Goal: Task Accomplishment & Management: Complete application form

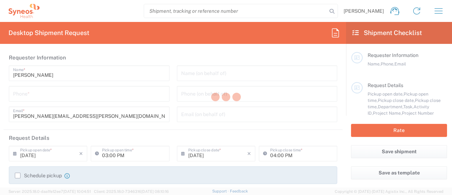
type input "New Jersey"
type input "United States"
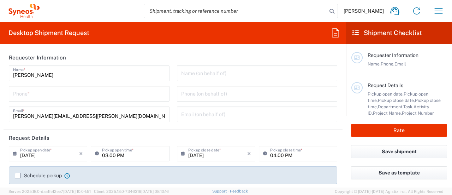
type input "Syneos Health Commercial Servi- NJ US"
type input "6055"
click at [436, 13] on icon "button" at bounding box center [438, 10] width 11 height 11
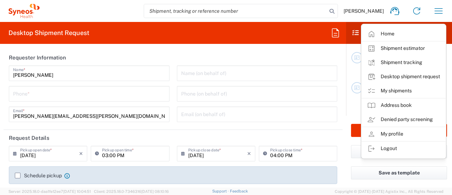
click at [389, 90] on link "My shipments" at bounding box center [404, 91] width 84 height 14
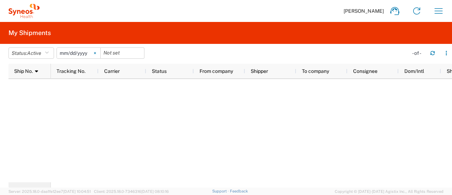
click at [98, 55] on svg-icon at bounding box center [95, 53] width 11 height 11
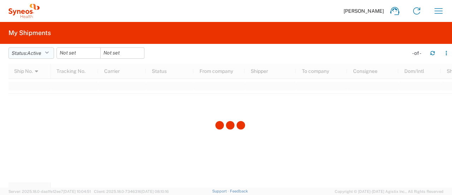
click at [48, 53] on icon "button" at bounding box center [47, 53] width 4 height 5
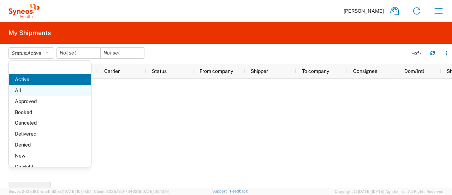
click at [36, 93] on span "All" at bounding box center [50, 90] width 82 height 11
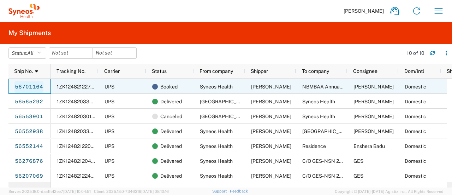
click at [37, 87] on link "56701164" at bounding box center [28, 86] width 29 height 11
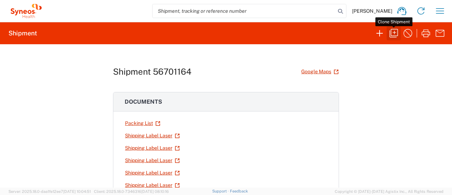
click at [391, 36] on icon "button" at bounding box center [393, 33] width 11 height 11
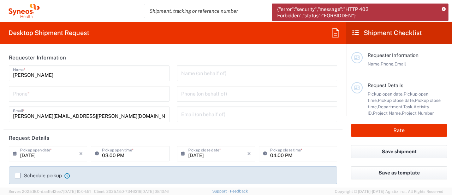
click at [443, 9] on icon at bounding box center [444, 9] width 4 height 4
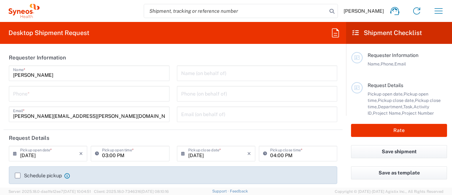
click at [101, 96] on input "tel" at bounding box center [89, 93] width 152 height 12
type input "7325374995"
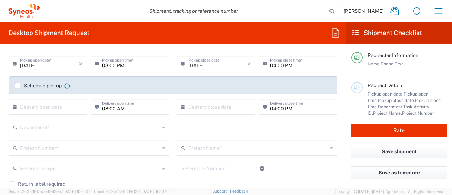
scroll to position [86, 0]
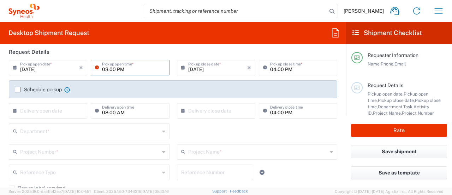
click at [102, 68] on input "03:00 PM" at bounding box center [133, 67] width 63 height 12
type input "02:00 PM"
click at [272, 70] on input "04:00 PM" at bounding box center [301, 67] width 63 height 12
click at [104, 69] on input "02:00 PM" at bounding box center [133, 67] width 63 height 12
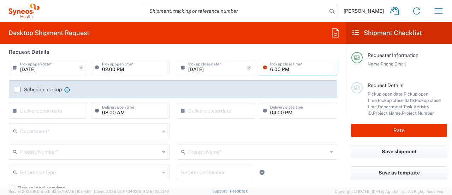
type input "06:00 PM"
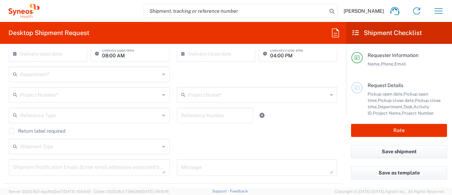
scroll to position [139, 0]
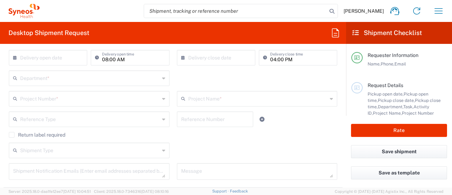
type input "04:00 PM"
click at [75, 75] on input "text" at bounding box center [90, 77] width 140 height 12
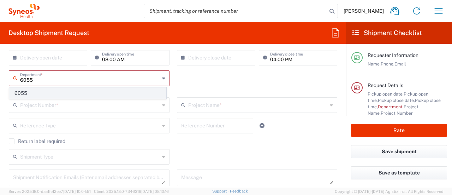
type input "6055"
click at [55, 96] on span "6055" at bounding box center [88, 93] width 157 height 11
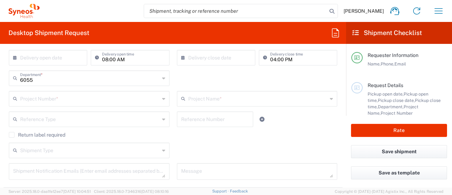
drag, startPoint x: 54, startPoint y: 107, endPoint x: 55, endPoint y: 98, distance: 9.0
click at [54, 106] on div "Project Number * **6183 DEPARTMENTAL EXPENSE #C2015019517 Janssen 7046933 01.00…" at bounding box center [89, 101] width 168 height 20
click at [55, 98] on input "text" at bounding box center [90, 98] width 140 height 12
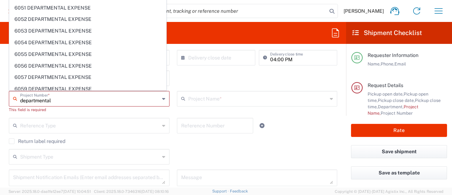
scroll to position [2488, 0]
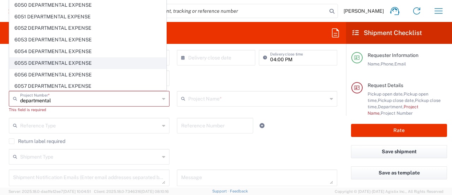
click at [99, 58] on span "6055 DEPARTMENTAL EXPENSE" at bounding box center [88, 63] width 157 height 11
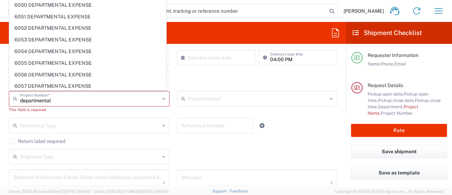
type input "6055 DEPARTMENTAL EXPENSE"
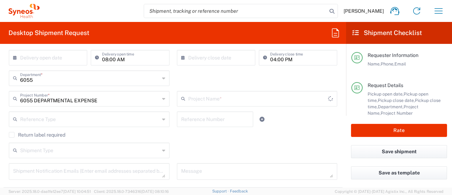
type input "6055 DEPARTMENTAL EXPENSE"
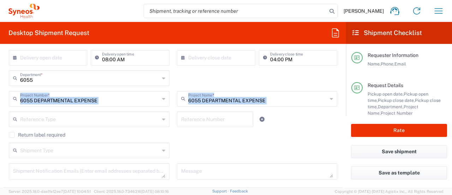
drag, startPoint x: 341, startPoint y: 84, endPoint x: 343, endPoint y: 100, distance: 16.0
click at [343, 100] on form "Requester Information Krista Slowikowski Name * 7325374995 Phone * krista.slowi…" at bounding box center [173, 118] width 346 height 138
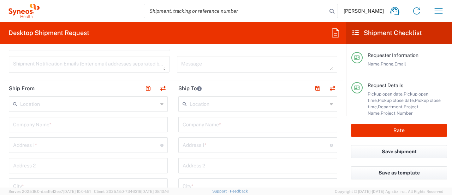
scroll to position [264, 0]
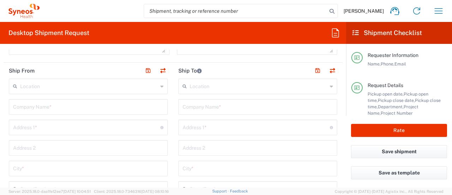
click at [92, 82] on input "text" at bounding box center [89, 85] width 138 height 12
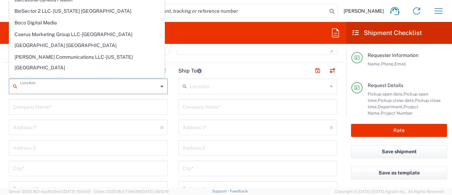
click at [84, 101] on input "text" at bounding box center [88, 106] width 151 height 12
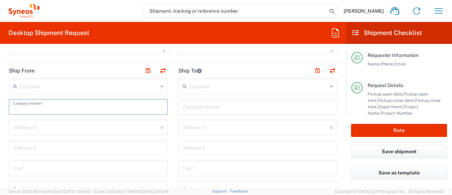
type input "Syneos Health"
type input "[STREET_ADDRESS]"
type input "BRIDGEWATER"
type input "[US_STATE]"
type input "08807"
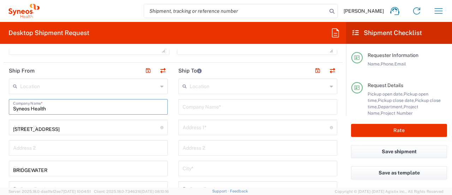
type input "7325374995"
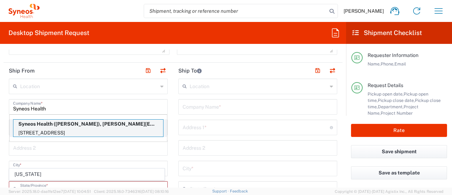
click at [131, 123] on p "Syneos Health ([PERSON_NAME]), [PERSON_NAME][EMAIL_ADDRESS][PERSON_NAME][DOMAIN…" at bounding box center [88, 123] width 150 height 9
type input "Bridgewater"
type input "[US_STATE]"
type input "[PERSON_NAME]"
type input "[PERSON_NAME][EMAIL_ADDRESS][PERSON_NAME][DOMAIN_NAME]"
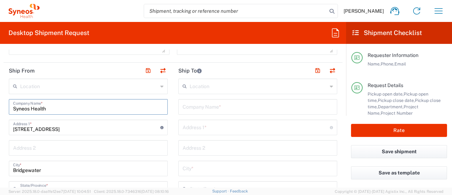
click at [226, 107] on input "text" at bounding box center [258, 106] width 151 height 12
drag, startPoint x: 196, startPoint y: 108, endPoint x: 161, endPoint y: 117, distance: 36.4
paste input "Shepard Exposition Services C/O Shepard Expo C/O NBMBA"
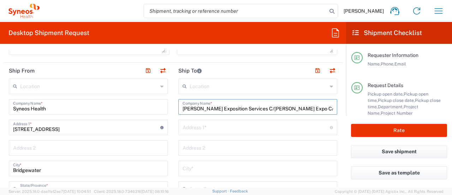
type input "[PERSON_NAME] Exposition Services C/[PERSON_NAME] Expo C/O NBMBAA"
click at [194, 147] on input "text" at bounding box center [258, 147] width 151 height 12
paste input "[PERSON_NAME] Exposition Services C/[PERSON_NAME] Expo C/O NBMBAA"
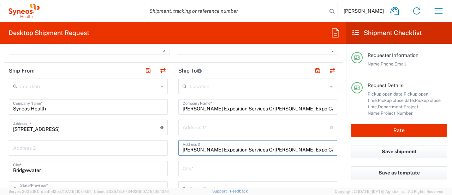
type input "[PERSON_NAME] Exposition Services C/[PERSON_NAME] Expo C/O NBMBAA"
click at [210, 108] on input "[PERSON_NAME] Exposition Services C/[PERSON_NAME] Expo C/O NBMBAA" at bounding box center [258, 106] width 151 height 12
type input "NBMBAA Conference"
click at [210, 128] on input "text" at bounding box center [256, 126] width 147 height 12
paste input "[STREET_ADDRESS][PERSON_NAME]"
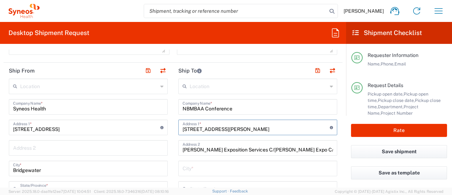
type input "[STREET_ADDRESS][PERSON_NAME]"
click at [199, 172] on input "text" at bounding box center [258, 167] width 151 height 12
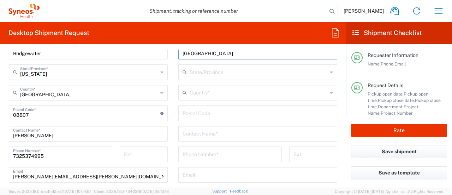
scroll to position [384, 0]
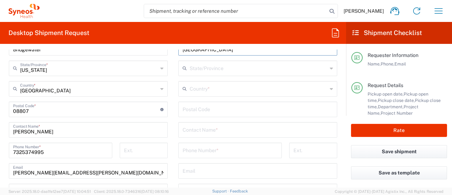
type input "houston"
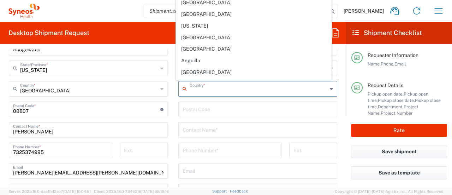
click at [198, 94] on div "Country *" at bounding box center [257, 89] width 159 height 16
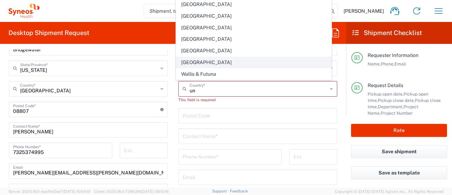
click at [199, 59] on span "[GEOGRAPHIC_DATA]" at bounding box center [253, 62] width 155 height 11
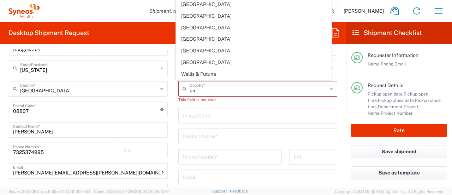
type input "[GEOGRAPHIC_DATA]"
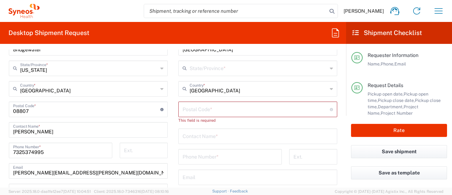
click at [218, 71] on input "text" at bounding box center [259, 67] width 138 height 12
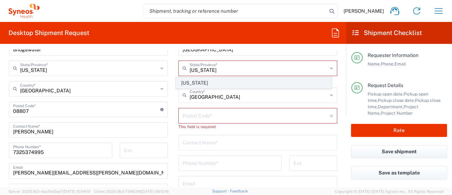
click at [188, 83] on span "[US_STATE]" at bounding box center [253, 82] width 155 height 11
type input "[US_STATE]"
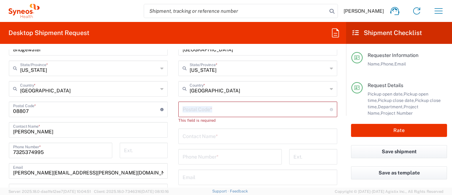
drag, startPoint x: 341, startPoint y: 108, endPoint x: 340, endPoint y: 96, distance: 12.1
click at [340, 96] on form "Requester Information Krista Slowikowski Name * 7325374995 Phone * krista.slowi…" at bounding box center [173, 118] width 346 height 138
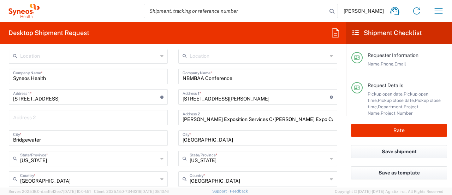
scroll to position [307, 0]
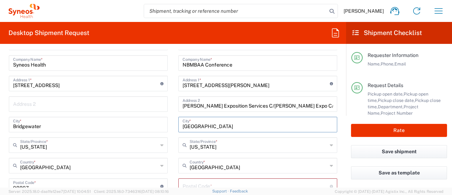
drag, startPoint x: 198, startPoint y: 126, endPoint x: 126, endPoint y: 140, distance: 73.8
click at [126, 140] on div "Ship From Location Addison Whitney LLC-Morrisvile NC US Barcelona-Syneos Health…" at bounding box center [173, 180] width 339 height 322
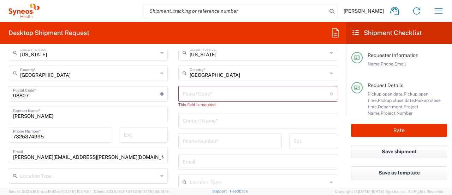
scroll to position [396, 0]
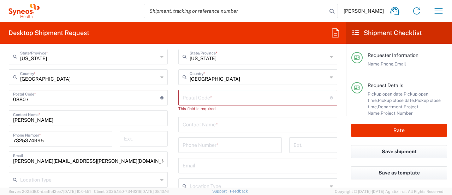
type input "[GEOGRAPHIC_DATA]"
click at [257, 95] on input "undefined" at bounding box center [256, 97] width 147 height 12
paste input "77045"
type input "77045"
click at [228, 115] on input "text" at bounding box center [258, 117] width 151 height 12
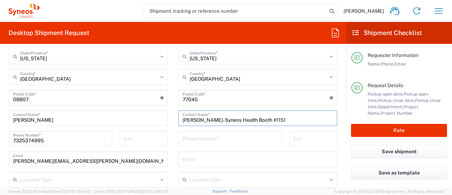
type input "[PERSON_NAME]- Syneos Health Booth #1151"
click at [228, 139] on input "tel" at bounding box center [230, 138] width 95 height 12
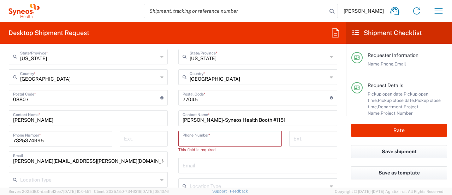
paste input "77045"
click at [254, 107] on div "Location Addison Whitney LLC-Morrisvile NC US Barcelona-Syneos Health BioSector…" at bounding box center [257, 97] width 159 height 303
click at [225, 138] on input "77045" at bounding box center [230, 138] width 95 height 12
drag, startPoint x: 213, startPoint y: 142, endPoint x: 133, endPoint y: 150, distance: 80.9
click at [137, 150] on div "Ship From Location Addison Whitney LLC-Morrisvile NC US Barcelona-Syneos Health…" at bounding box center [173, 94] width 339 height 328
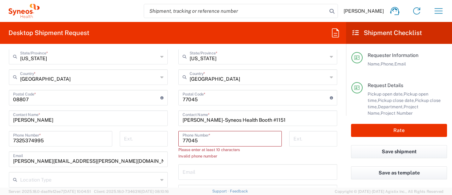
drag, startPoint x: 204, startPoint y: 142, endPoint x: 143, endPoint y: 150, distance: 62.1
click at [143, 150] on div "Ship From Location Addison Whitney LLC-Morrisvile NC US Barcelona-Syneos Health…" at bounding box center [173, 94] width 339 height 328
paste input "[PHONE_NUMBER]"
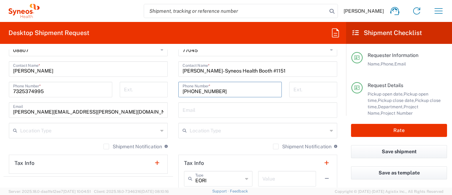
scroll to position [459, 0]
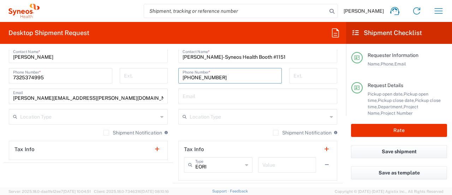
type input "[PHONE_NUMBER]"
click at [261, 91] on input "text" at bounding box center [258, 95] width 151 height 12
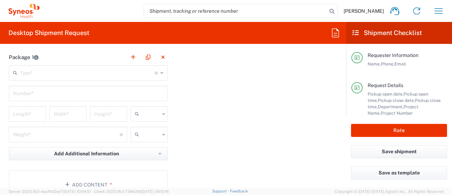
scroll to position [636, 0]
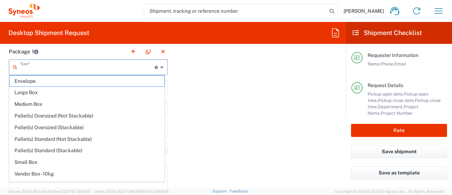
click at [75, 71] on input "text" at bounding box center [87, 66] width 135 height 12
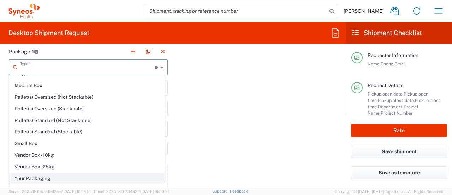
click at [36, 173] on span "Your Packaging" at bounding box center [87, 178] width 155 height 11
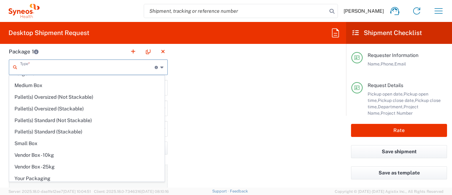
type input "Your Packaging"
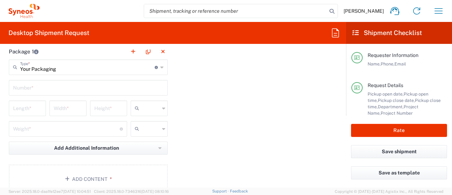
click at [47, 92] on div "Number *" at bounding box center [88, 88] width 159 height 16
type input "1"
click at [36, 103] on input "number" at bounding box center [27, 107] width 29 height 12
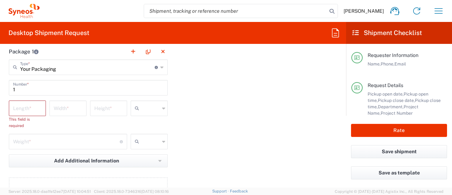
click at [19, 108] on input "number" at bounding box center [27, 107] width 29 height 12
click at [28, 107] on input "number" at bounding box center [27, 107] width 29 height 12
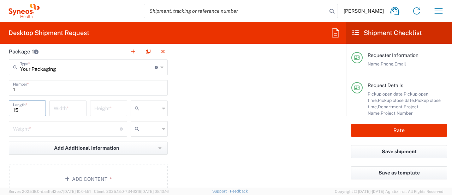
type input "15"
type input "43"
click at [144, 106] on input "text" at bounding box center [151, 107] width 18 height 11
click at [140, 145] on span "in" at bounding box center [146, 145] width 35 height 11
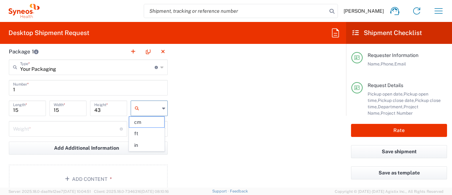
type input "in"
click at [79, 128] on input "number" at bounding box center [66, 128] width 107 height 12
type input "50"
click at [150, 129] on input "text" at bounding box center [151, 128] width 18 height 11
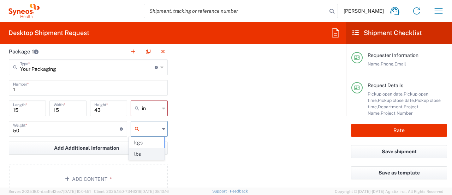
click at [145, 155] on span "lbs" at bounding box center [146, 153] width 35 height 11
type input "lbs"
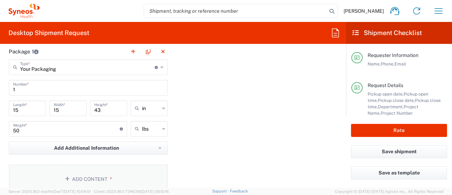
click at [104, 173] on button "Add Content *" at bounding box center [88, 178] width 159 height 29
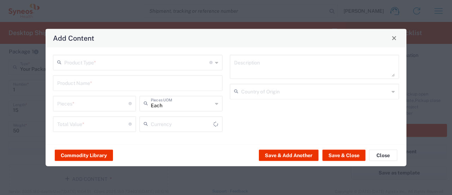
type input "US Dollar"
click at [89, 62] on input "text" at bounding box center [136, 61] width 145 height 12
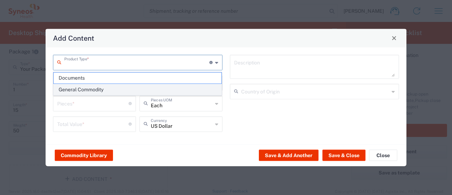
click at [89, 90] on span "General Commodity" at bounding box center [138, 89] width 168 height 11
type input "General Commodity"
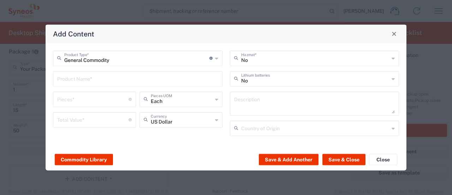
click at [79, 80] on input "text" at bounding box center [137, 78] width 161 height 12
paste input "Career Fair Banner #2 2 floor easels, 2 table easels, plastic Jar, scissors, pa…"
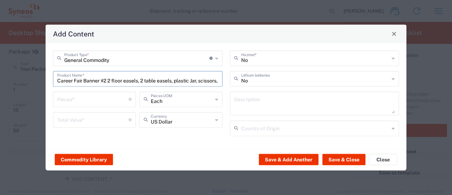
scroll to position [0, 59]
type input "Career Fair Banner #2 2 floor easels, 2 table easels, plastic Jar, scissors, pa…"
click at [83, 101] on input "number" at bounding box center [92, 98] width 71 height 12
type input "13"
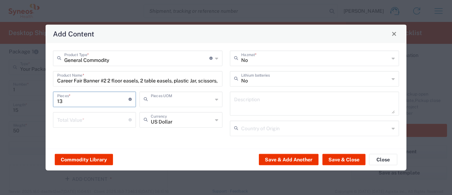
click at [179, 104] on input "text" at bounding box center [182, 98] width 62 height 12
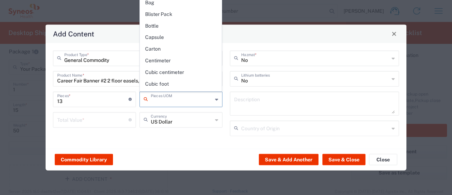
click at [179, 104] on input "text" at bounding box center [182, 98] width 62 height 12
click at [337, 159] on button "Save & Close" at bounding box center [344, 159] width 43 height 11
type input "Each"
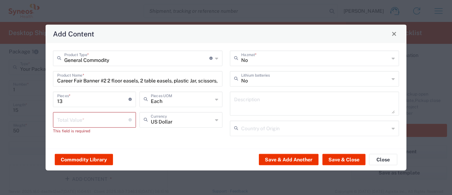
click at [86, 118] on input "number" at bounding box center [92, 119] width 71 height 12
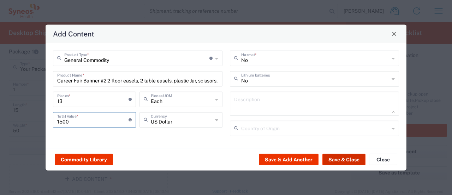
type input "1500"
drag, startPoint x: 337, startPoint y: 161, endPoint x: 284, endPoint y: 156, distance: 53.2
click at [337, 161] on button "Save & Close" at bounding box center [344, 159] width 43 height 11
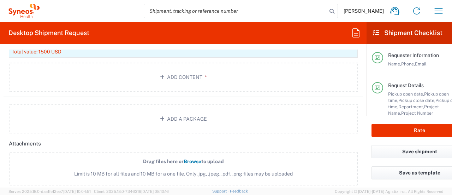
scroll to position [784, 0]
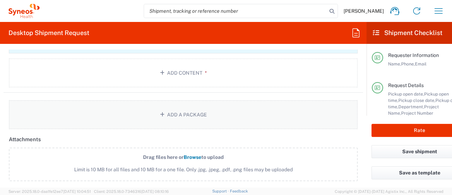
click at [189, 117] on button "Add a Package" at bounding box center [183, 114] width 349 height 29
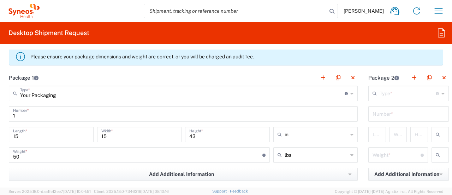
scroll to position [606, 0]
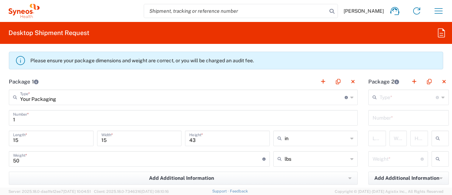
click at [399, 100] on input "text" at bounding box center [408, 96] width 56 height 12
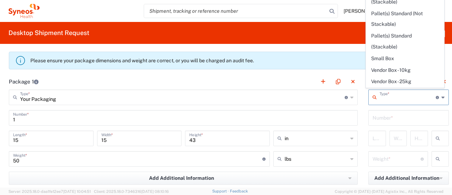
scroll to position [62, 0]
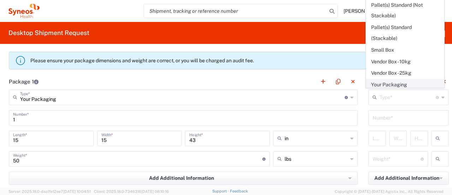
click at [412, 83] on span "Your Packaging" at bounding box center [405, 84] width 78 height 11
type input "Your Packaging"
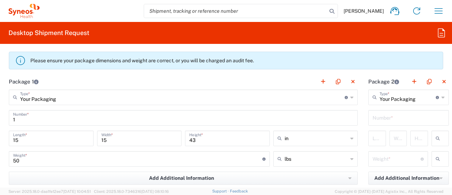
click at [388, 115] on input "text" at bounding box center [409, 117] width 72 height 12
type input "1"
click at [377, 136] on input "number" at bounding box center [382, 137] width 18 height 12
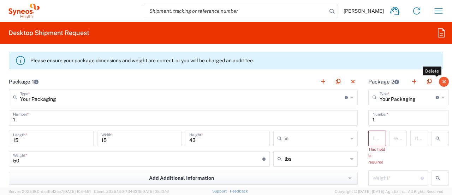
click at [440, 79] on button "button" at bounding box center [444, 82] width 10 height 10
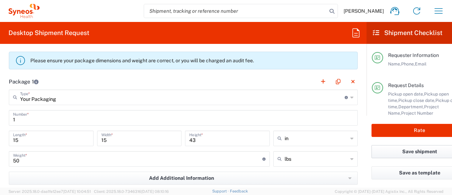
click at [419, 154] on button "Save shipment" at bounding box center [420, 151] width 96 height 13
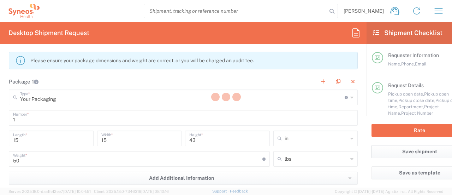
type input "6055 DEPARTMENTAL EXPENSE"
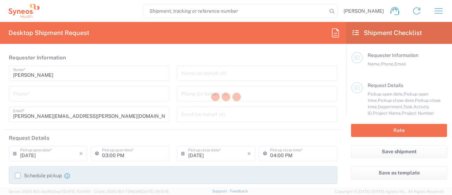
type input "[GEOGRAPHIC_DATA]"
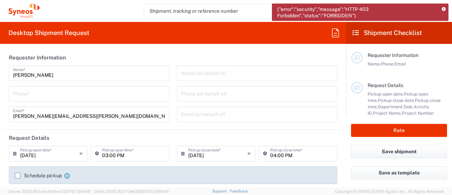
click at [435, 14] on span "{"error":"security","message":"HTTP 403 Forbidden","status":"FORBIDDEN"}" at bounding box center [357, 12] width 160 height 13
click at [444, 10] on icon at bounding box center [444, 9] width 4 height 4
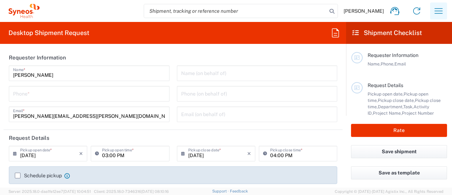
click at [444, 10] on button "button" at bounding box center [438, 10] width 17 height 17
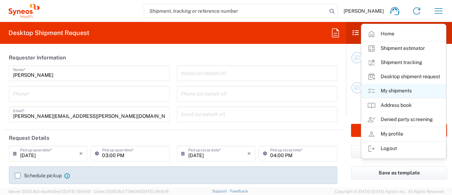
click at [391, 92] on link "My shipments" at bounding box center [404, 91] width 84 height 14
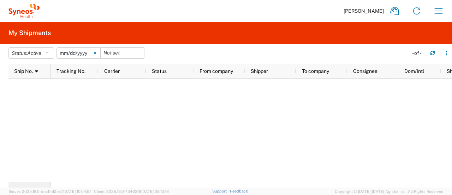
click at [96, 54] on icon at bounding box center [95, 53] width 2 height 2
click at [34, 55] on span "Active" at bounding box center [34, 53] width 14 height 6
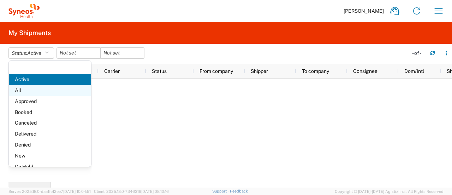
click at [25, 88] on span "All" at bounding box center [50, 90] width 82 height 11
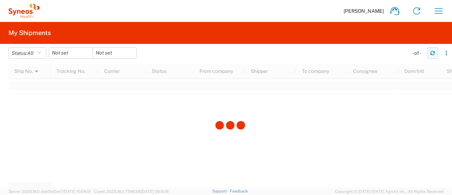
click at [432, 56] on button "button" at bounding box center [432, 52] width 11 height 11
click at [39, 52] on icon "button" at bounding box center [39, 53] width 4 height 5
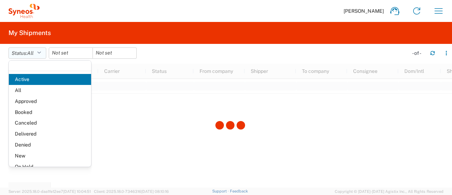
click at [39, 53] on button "Status: All" at bounding box center [27, 52] width 38 height 11
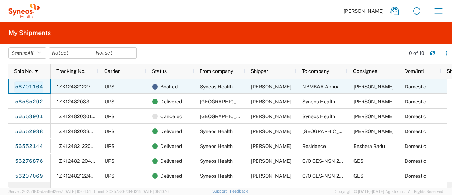
click at [17, 86] on link "56701164" at bounding box center [28, 86] width 29 height 11
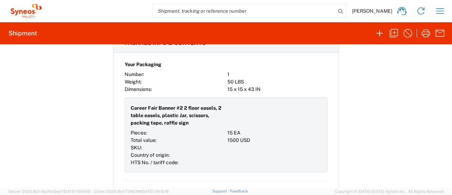
scroll to position [766, 0]
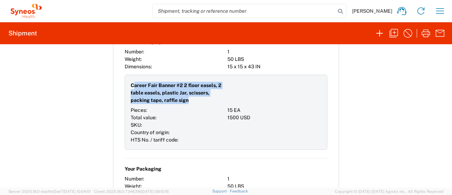
drag, startPoint x: 129, startPoint y: 71, endPoint x: 192, endPoint y: 87, distance: 65.0
click at [192, 87] on span "Career Fair Banner #2 2 floor easels, 2 table easels, plastic Jar, scissors, pa…" at bounding box center [178, 93] width 94 height 22
click at [193, 87] on span "Career Fair Banner #2 2 floor easels, 2 table easels, plastic Jar, scissors, pa…" at bounding box center [178, 93] width 94 height 22
drag, startPoint x: 175, startPoint y: 87, endPoint x: 100, endPoint y: 73, distance: 75.5
click at [100, 73] on div "Shipment 56701164 Google Maps Documents Packing List Shipping Label Laser Shipp…" at bounding box center [226, 115] width 452 height 143
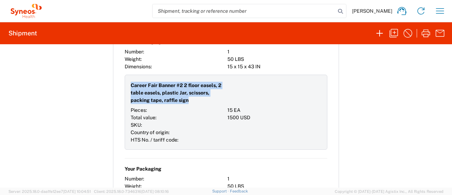
copy span "Career Fair Banner #2 2 floor easels, 2 table easels, plastic Jar, scissors, pa…"
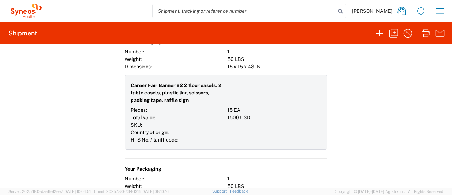
click at [254, 134] on div "Career Fair Banner #2 2 floor easels, 2 table easels, plastic Jar, scissors, pa…" at bounding box center [226, 112] width 203 height 75
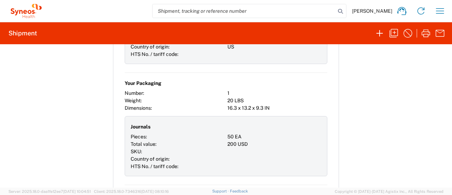
scroll to position [1524, 0]
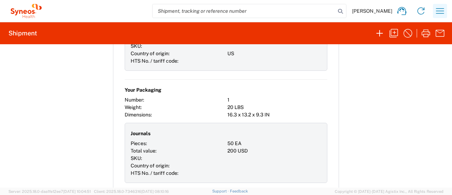
click at [436, 14] on icon "button" at bounding box center [440, 10] width 11 height 11
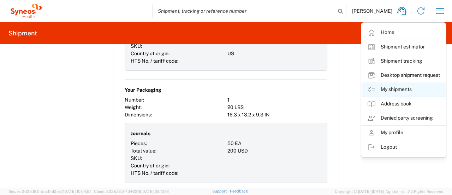
click at [386, 87] on link "My shipments" at bounding box center [404, 89] width 84 height 14
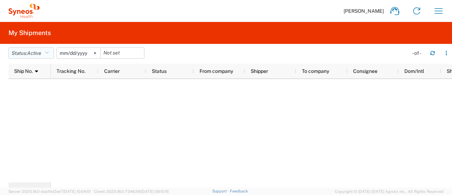
click at [49, 53] on icon "button" at bounding box center [47, 53] width 4 height 5
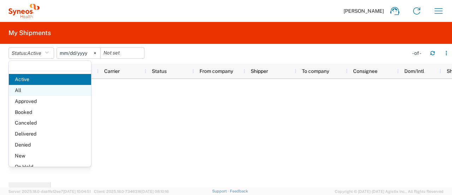
click at [29, 94] on span "All" at bounding box center [50, 90] width 82 height 11
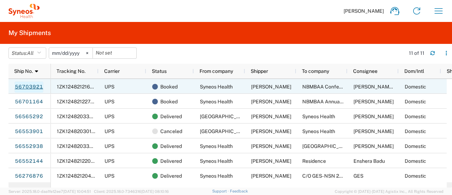
click at [28, 85] on link "56703921" at bounding box center [28, 86] width 29 height 11
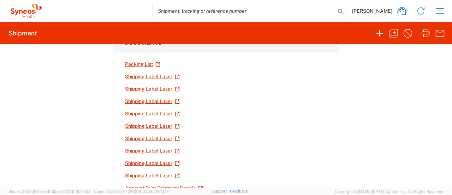
scroll to position [67, 0]
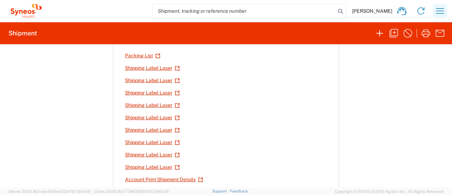
click at [440, 12] on icon "button" at bounding box center [440, 10] width 11 height 11
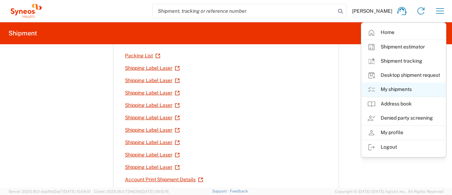
click at [386, 87] on link "My shipments" at bounding box center [404, 89] width 84 height 14
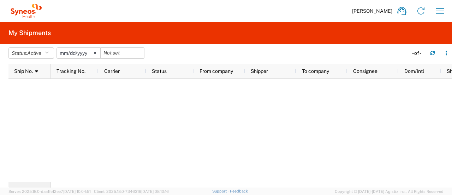
click at [61, 53] on input "[DATE]" at bounding box center [78, 53] width 43 height 11
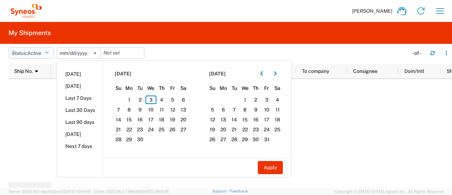
click at [47, 52] on button "Status: Active" at bounding box center [31, 52] width 46 height 11
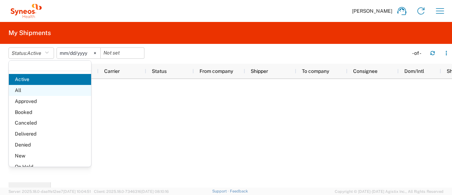
click at [34, 92] on span "All" at bounding box center [50, 90] width 82 height 11
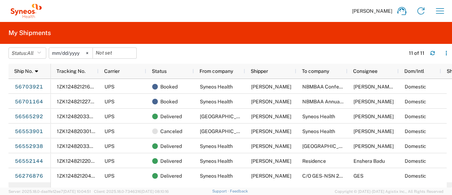
click at [89, 55] on svg-icon at bounding box center [87, 53] width 11 height 11
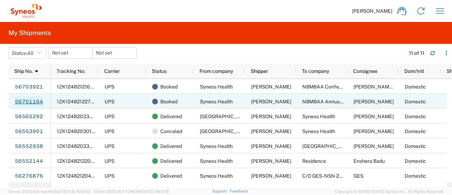
click at [30, 101] on link "56701164" at bounding box center [28, 101] width 29 height 11
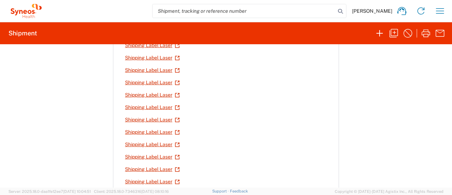
scroll to position [119, 0]
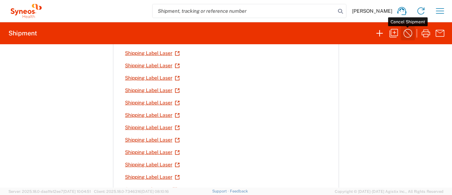
click at [403, 34] on icon "button" at bounding box center [407, 33] width 11 height 11
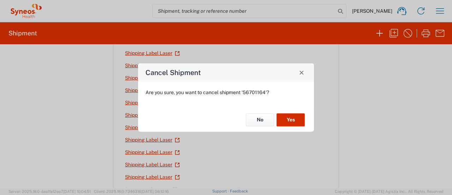
click at [291, 120] on button "Yes" at bounding box center [291, 119] width 28 height 13
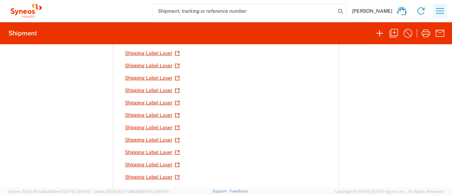
click at [434, 14] on button "button" at bounding box center [440, 11] width 14 height 14
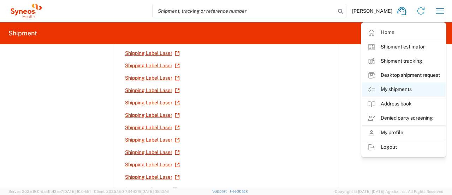
click at [386, 92] on link "My shipments" at bounding box center [404, 89] width 84 height 14
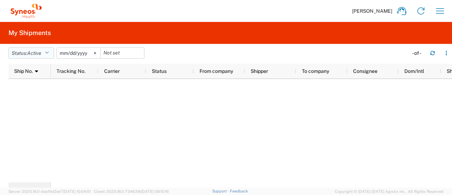
click at [47, 52] on icon "button" at bounding box center [47, 53] width 4 height 5
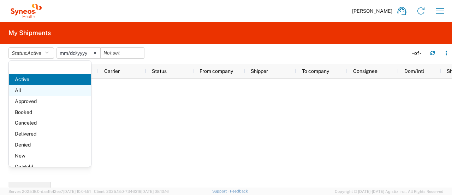
click at [33, 87] on span "All" at bounding box center [50, 90] width 82 height 11
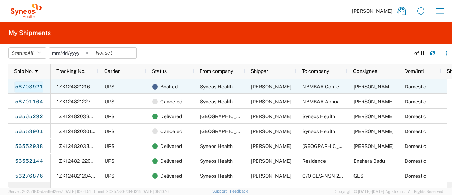
click at [36, 87] on link "56703921" at bounding box center [28, 86] width 29 height 11
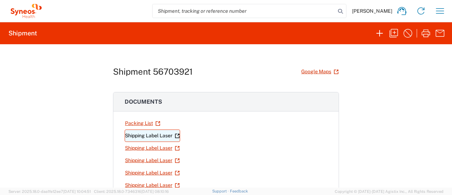
click at [165, 134] on link "Shipping Label Laser" at bounding box center [152, 135] width 55 height 12
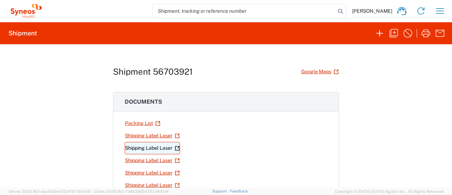
click at [142, 147] on link "Shipping Label Laser" at bounding box center [152, 148] width 55 height 12
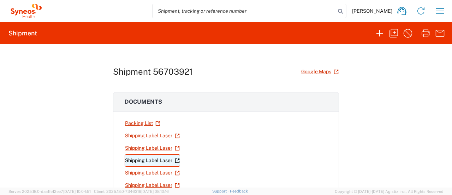
click at [155, 158] on link "Shipping Label Laser" at bounding box center [152, 160] width 55 height 12
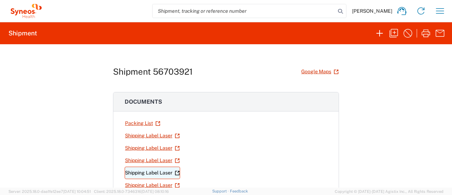
click at [142, 172] on link "Shipping Label Laser" at bounding box center [152, 172] width 55 height 12
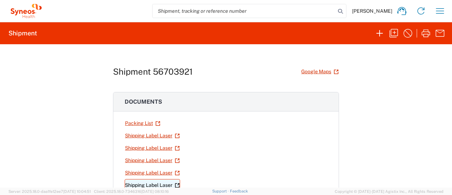
click at [134, 184] on link "Shipping Label Laser" at bounding box center [152, 185] width 55 height 12
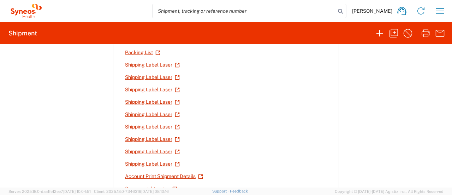
scroll to position [85, 0]
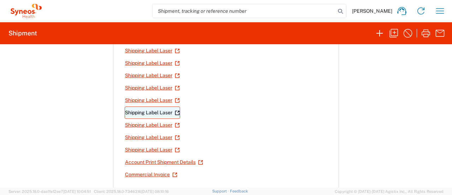
click at [145, 111] on link "Shipping Label Laser" at bounding box center [152, 112] width 55 height 12
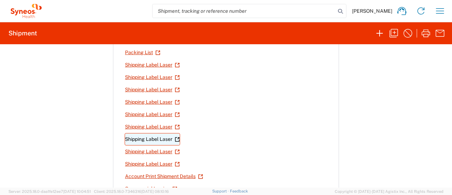
click at [155, 134] on link "Shipping Label Laser" at bounding box center [152, 139] width 55 height 12
click at [148, 139] on link "Shipping Label Laser" at bounding box center [152, 139] width 55 height 12
click at [139, 147] on link "Shipping Label Laser" at bounding box center [152, 151] width 55 height 12
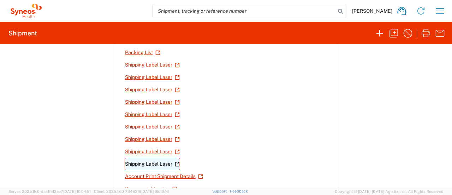
click at [155, 160] on link "Shipping Label Laser" at bounding box center [152, 164] width 55 height 12
click at [233, 106] on div at bounding box center [278, 102] width 100 height 12
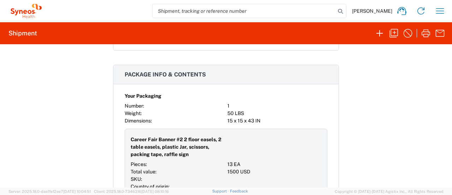
scroll to position [664, 0]
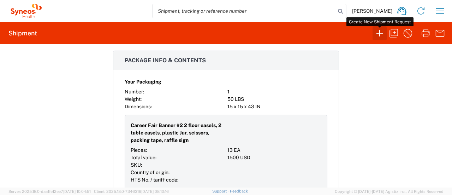
click at [377, 38] on icon "button" at bounding box center [379, 33] width 11 height 11
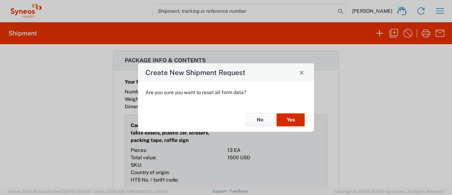
click at [290, 121] on button "Yes" at bounding box center [291, 119] width 28 height 13
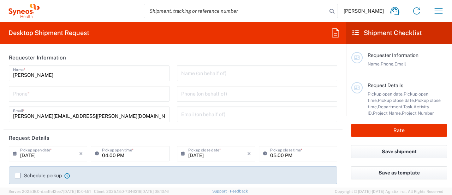
type input "6055"
type input "[US_STATE]"
type input "[GEOGRAPHIC_DATA]"
click at [97, 88] on input "tel" at bounding box center [89, 93] width 152 height 12
type input "Syneos Health Commercial Servi- [GEOGRAPHIC_DATA] [GEOGRAPHIC_DATA]"
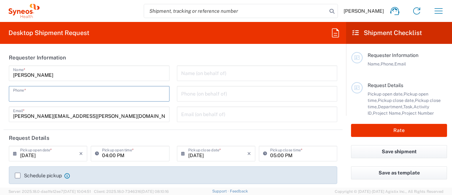
type input "7325374995"
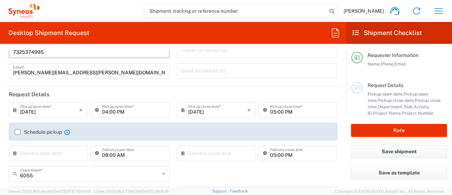
scroll to position [76, 0]
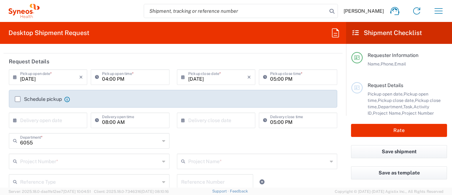
click at [271, 78] on input "05:00 PM" at bounding box center [301, 76] width 63 height 12
type input "06:00 PM"
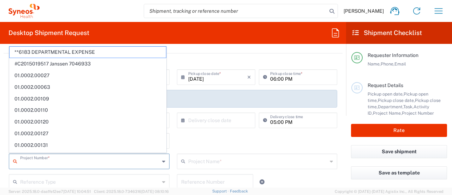
click at [76, 161] on input "text" at bounding box center [90, 160] width 140 height 12
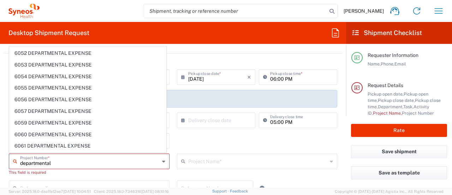
scroll to position [2511, 0]
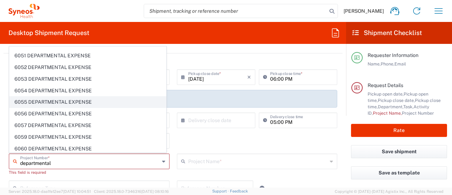
click at [105, 96] on span "6055 DEPARTMENTAL EXPENSE" at bounding box center [88, 101] width 157 height 11
type input "6055 DEPARTMENTAL EXPENSE"
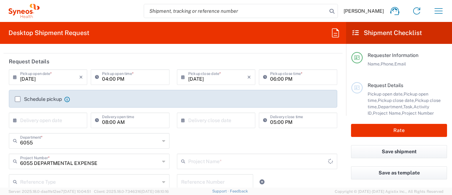
type input "6055 DEPARTMENTAL EXPENSE"
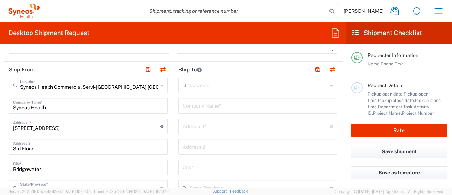
scroll to position [274, 0]
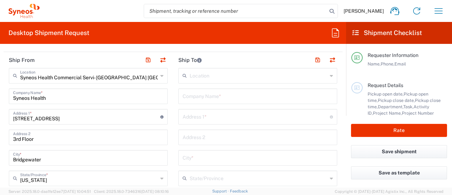
click at [236, 96] on input "text" at bounding box center [258, 95] width 151 height 12
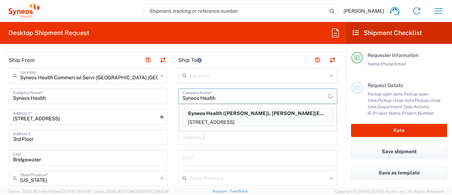
type input "Syneos Health"
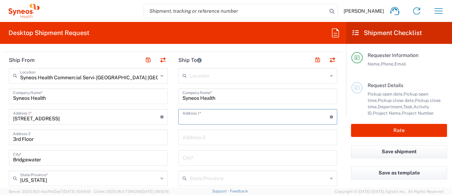
paste input "[STREET_ADDRESS][PERSON_NAME]"
type input "[STREET_ADDRESS][PERSON_NAME]"
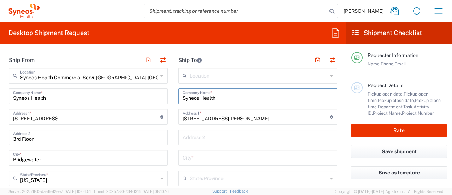
drag, startPoint x: 224, startPoint y: 93, endPoint x: 137, endPoint y: 97, distance: 86.7
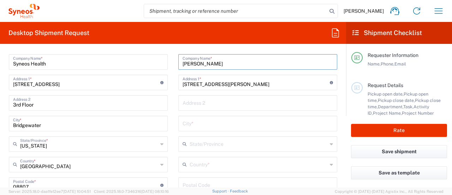
scroll to position [314, 0]
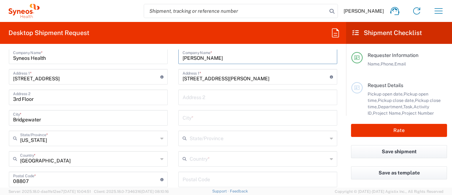
type input "[PERSON_NAME]"
click at [195, 158] on input "text" at bounding box center [259, 158] width 138 height 12
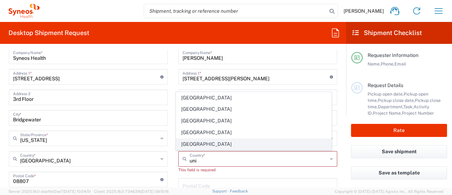
click at [193, 148] on span "[GEOGRAPHIC_DATA]" at bounding box center [253, 143] width 155 height 11
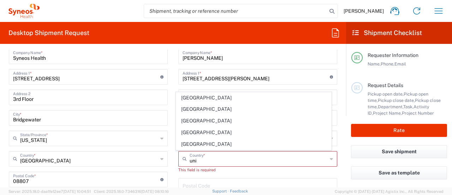
type input "[GEOGRAPHIC_DATA]"
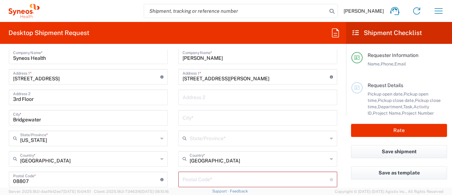
click at [191, 118] on input "text" at bounding box center [258, 117] width 151 height 12
type input "l"
type input "[GEOGRAPHIC_DATA]"
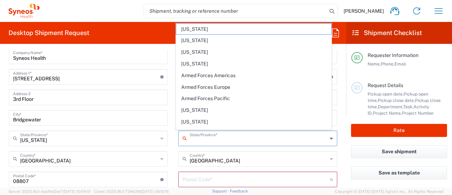
click at [233, 140] on input "text" at bounding box center [259, 137] width 138 height 12
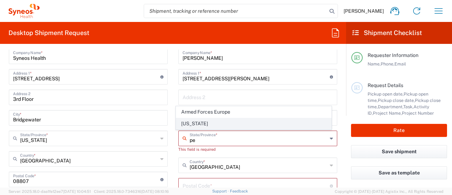
click at [208, 124] on span "[US_STATE]" at bounding box center [253, 123] width 155 height 11
type input "[US_STATE]"
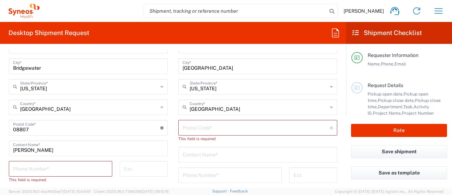
scroll to position [416, 0]
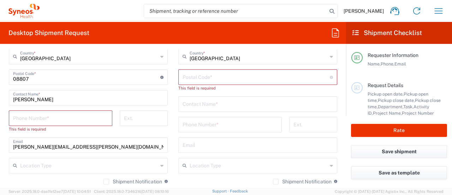
click at [265, 77] on input "undefined" at bounding box center [256, 76] width 147 height 12
paste input "19444"
click at [265, 77] on input "undefined" at bounding box center [256, 76] width 147 height 12
type input "19444"
click at [225, 102] on input "text" at bounding box center [258, 103] width 151 height 12
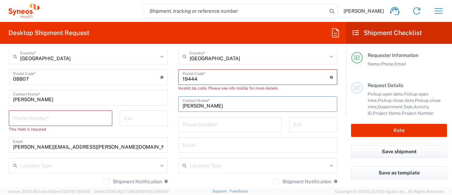
type input "[PERSON_NAME]"
click at [215, 131] on div "Phone Number *" at bounding box center [230, 127] width 111 height 20
click at [215, 129] on input "tel" at bounding box center [230, 124] width 95 height 12
paste input ": [PHONE_NUMBER]"
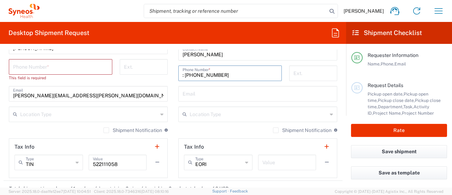
scroll to position [454, 0]
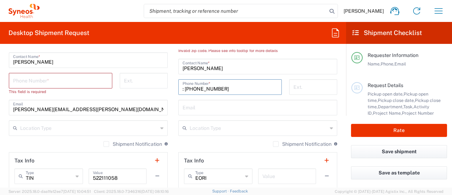
type input ": [PHONE_NUMBER]"
click at [56, 79] on input "tel" at bounding box center [60, 80] width 95 height 12
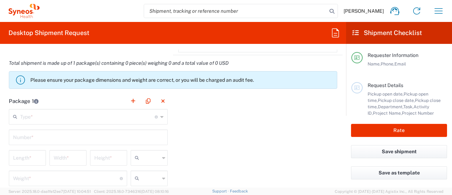
scroll to position [603, 0]
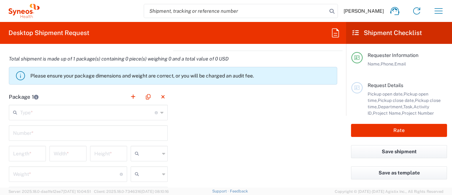
type input "7325374995"
click at [26, 109] on input "text" at bounding box center [87, 112] width 135 height 12
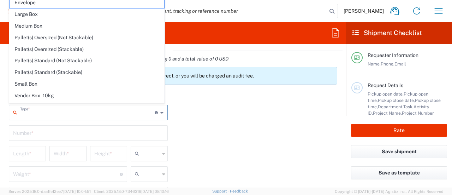
scroll to position [19, 0]
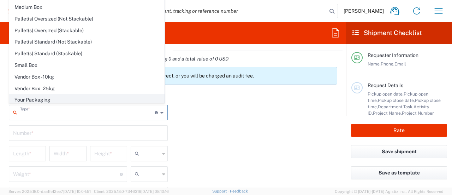
click at [59, 100] on span "Your Packaging" at bounding box center [87, 99] width 155 height 11
type input "Your Packaging"
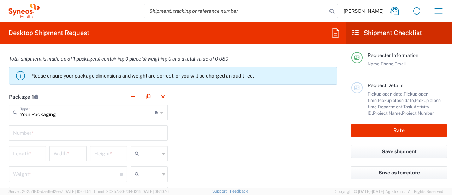
click at [44, 132] on input "text" at bounding box center [88, 132] width 151 height 12
type input "1"
click at [20, 152] on input "number" at bounding box center [27, 153] width 29 height 12
type input "15"
type input "12"
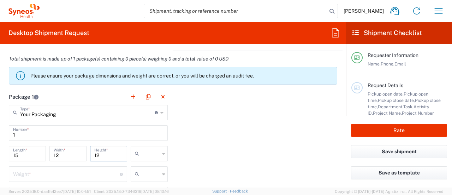
type input "12"
drag, startPoint x: 62, startPoint y: 153, endPoint x: 50, endPoint y: 154, distance: 12.0
click at [50, 154] on div "12 Width *" at bounding box center [67, 154] width 37 height 16
type input "1"
click at [158, 154] on div at bounding box center [149, 154] width 37 height 16
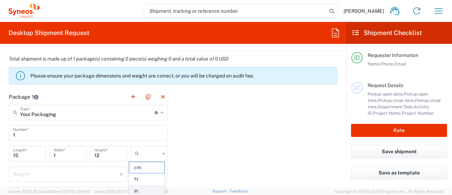
click at [137, 188] on span "in" at bounding box center [146, 190] width 35 height 11
type input "in"
click at [64, 174] on input "number" at bounding box center [66, 173] width 107 height 12
type input "1"
click at [163, 172] on icon at bounding box center [163, 173] width 3 height 11
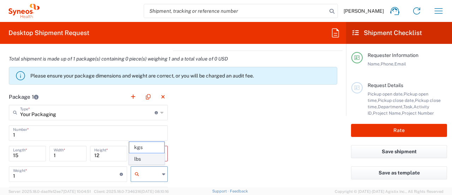
click at [148, 158] on span "lbs" at bounding box center [146, 158] width 35 height 11
type input "lbs"
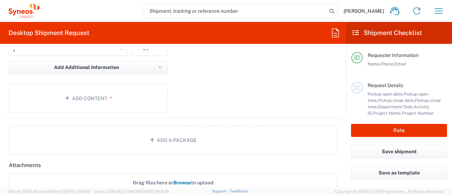
scroll to position [731, 0]
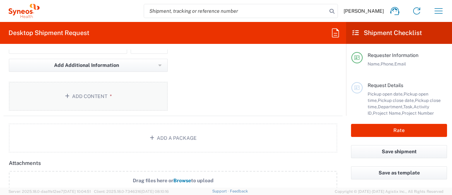
click at [97, 91] on button "Add Content *" at bounding box center [88, 96] width 159 height 29
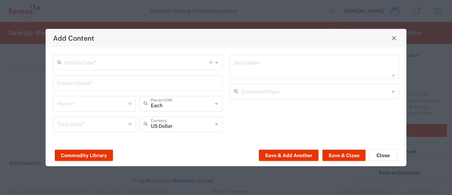
click at [72, 62] on input "text" at bounding box center [136, 61] width 145 height 12
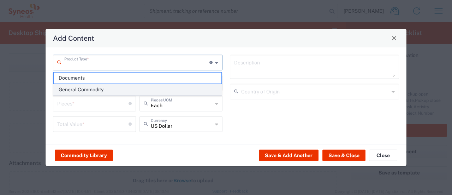
click at [71, 93] on span "General Commodity" at bounding box center [138, 89] width 168 height 11
type input "General Commodity"
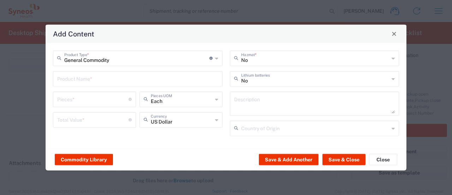
click at [72, 82] on input "text" at bounding box center [137, 78] width 161 height 12
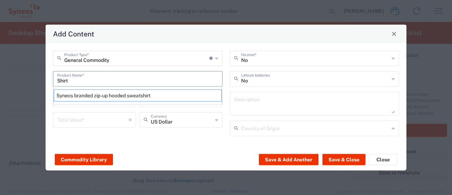
type input "Shirt"
click at [50, 123] on div "General Commodity Product Type * Document: Paper document generated internally …" at bounding box center [137, 95] width 177 height 90
click at [159, 143] on div "General Commodity Product Type * Document: Paper document generated internally …" at bounding box center [226, 95] width 361 height 105
type input "General Commodity"
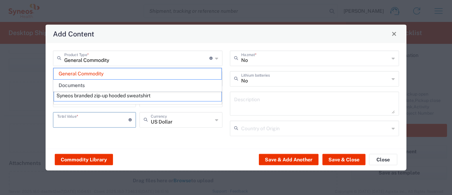
click at [74, 121] on input "number" at bounding box center [92, 119] width 71 height 12
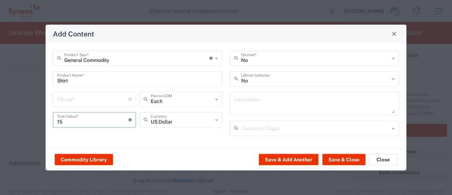
type input "15"
click at [69, 102] on input "number" at bounding box center [92, 98] width 71 height 12
type input "1"
click at [334, 158] on button "Save & Close" at bounding box center [344, 159] width 43 height 11
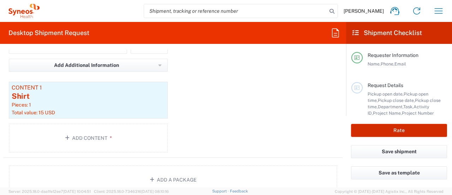
click at [390, 130] on button "Rate" at bounding box center [399, 130] width 96 height 13
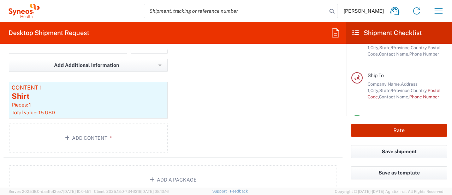
type input "6055 DEPARTMENTAL EXPENSE"
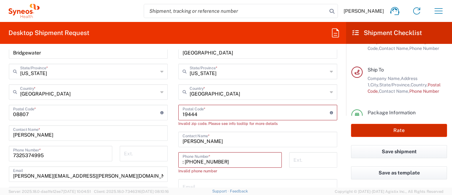
scroll to position [383, 0]
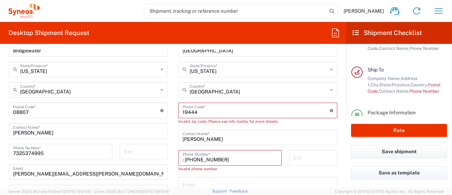
click at [208, 112] on input "undefined" at bounding box center [256, 110] width 147 height 12
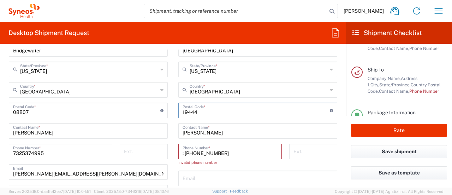
type input "19444"
click at [183, 153] on input ": [PHONE_NUMBER]" at bounding box center [230, 151] width 95 height 12
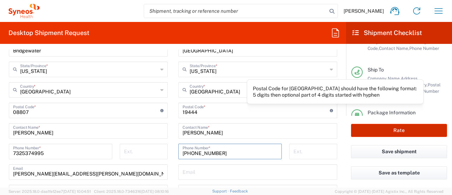
type input "[PHONE_NUMBER]"
click at [359, 133] on button "Rate" at bounding box center [399, 130] width 96 height 13
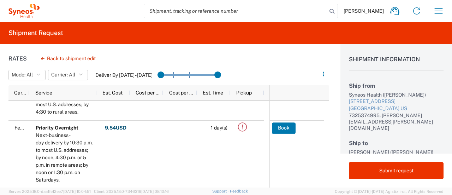
scroll to position [189, 0]
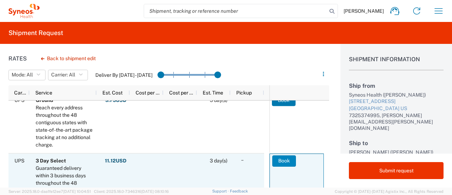
click at [273, 159] on button "Book" at bounding box center [284, 160] width 24 height 11
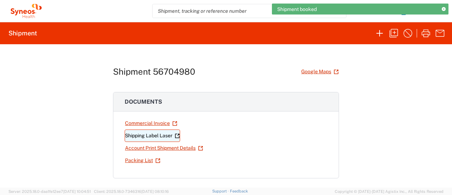
click at [163, 132] on link "Shipping Label Laser" at bounding box center [152, 135] width 55 height 12
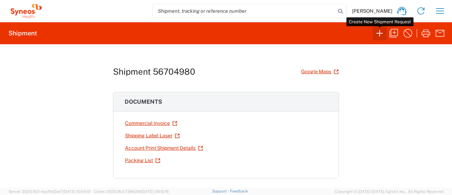
click at [381, 31] on icon "button" at bounding box center [379, 33] width 11 height 11
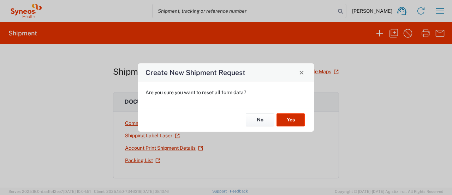
click at [295, 118] on button "Yes" at bounding box center [291, 119] width 28 height 13
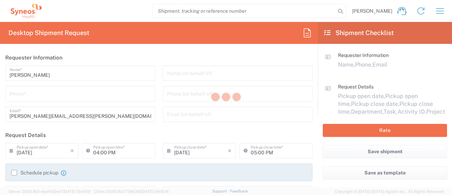
type input "6055"
type input "[US_STATE]"
